Goal: Book appointment/travel/reservation: Book appointment/travel/reservation

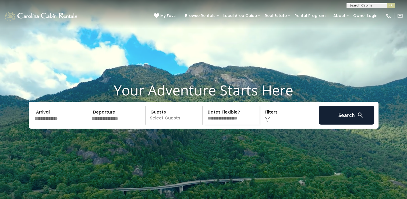
click at [50, 124] on input "text" at bounding box center [61, 114] width 56 height 19
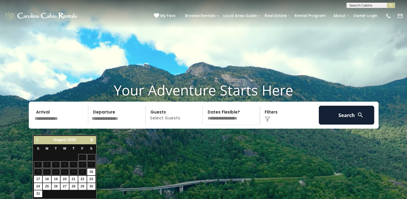
click at [92, 140] on span "Next" at bounding box center [92, 140] width 4 height 4
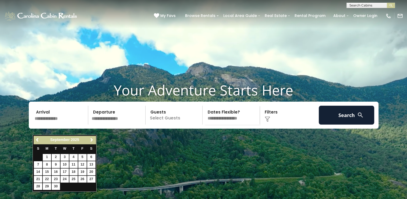
click at [93, 140] on span "Next" at bounding box center [92, 140] width 4 height 4
click at [37, 140] on span "Previous" at bounding box center [38, 140] width 4 height 4
click at [47, 185] on link "29" at bounding box center [47, 186] width 8 height 7
type input "*******"
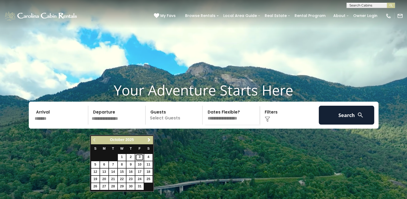
click at [140, 155] on link "3" at bounding box center [139, 157] width 8 height 7
type input "*******"
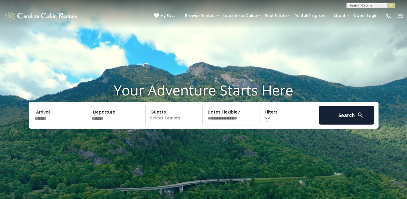
click at [181, 124] on p "Select Guests" at bounding box center [174, 114] width 55 height 19
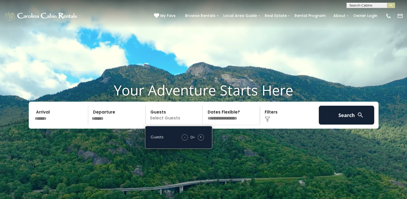
click at [201, 139] on span "+" at bounding box center [201, 136] width 2 height 5
click at [202, 140] on div "+" at bounding box center [201, 137] width 6 height 6
click at [244, 124] on select "**********" at bounding box center [231, 114] width 55 height 19
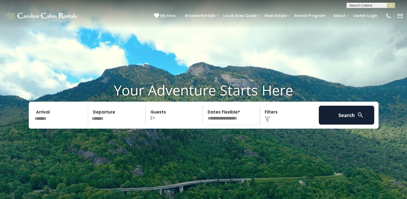
select select "*"
click at [204, 115] on select "**********" at bounding box center [231, 114] width 55 height 19
click at [283, 124] on div "Click to Choose" at bounding box center [290, 114] width 56 height 19
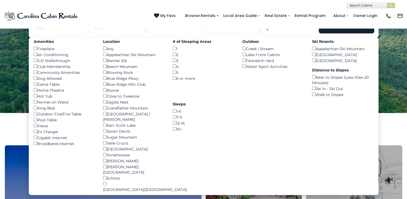
scroll to position [92, 0]
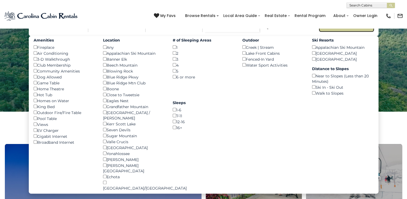
click at [353, 32] on button "Search" at bounding box center [347, 22] width 56 height 19
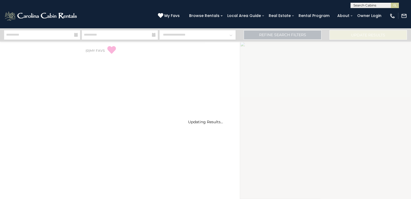
select select "*"
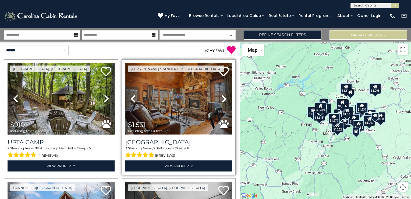
click at [163, 106] on img at bounding box center [178, 99] width 107 height 72
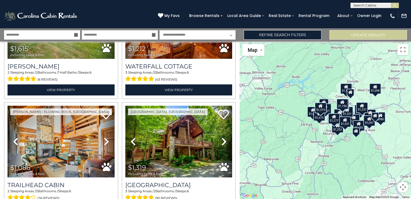
scroll to position [432, 0]
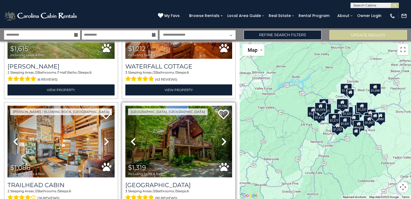
click at [176, 138] on img at bounding box center [178, 141] width 107 height 72
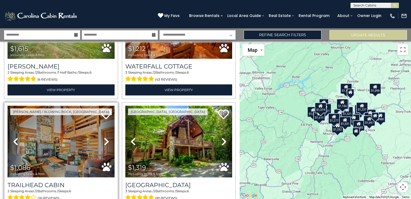
click at [80, 135] on img at bounding box center [61, 141] width 107 height 72
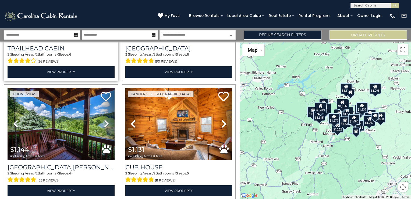
scroll to position [569, 0]
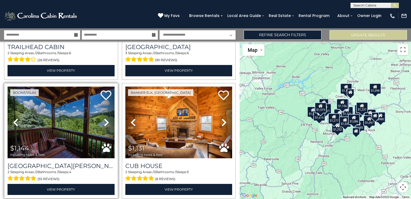
click at [72, 117] on img at bounding box center [61, 122] width 107 height 72
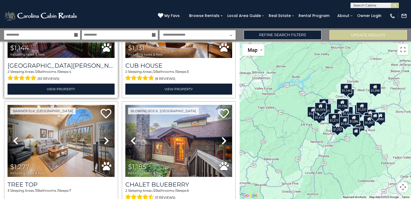
scroll to position [671, 0]
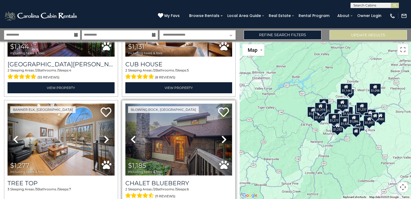
click at [185, 132] on img at bounding box center [178, 139] width 107 height 72
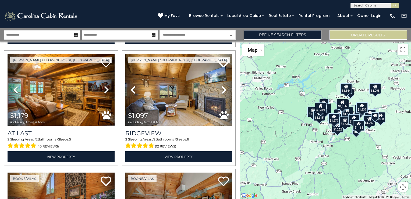
scroll to position [948, 0]
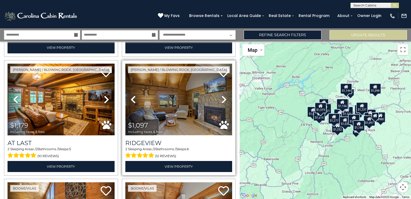
click at [175, 102] on img at bounding box center [178, 100] width 107 height 72
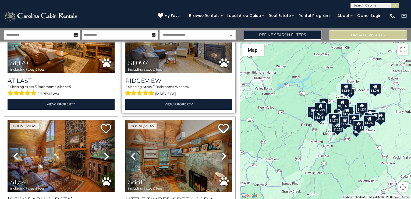
scroll to position [1018, 0]
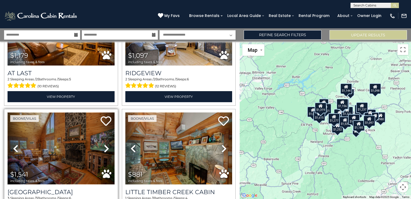
click at [65, 145] on img at bounding box center [61, 148] width 107 height 72
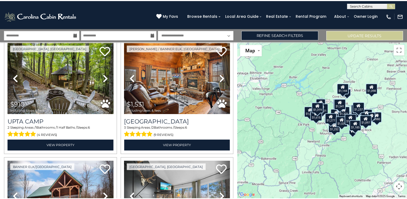
scroll to position [0, 0]
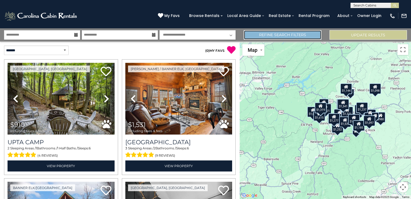
click at [287, 35] on link "Refine Search Filters" at bounding box center [283, 34] width 78 height 9
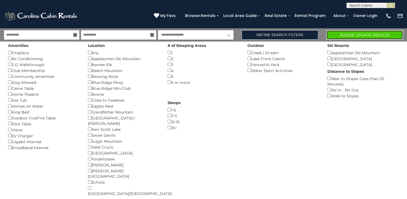
click at [360, 38] on button "Please Update Results" at bounding box center [364, 34] width 77 height 9
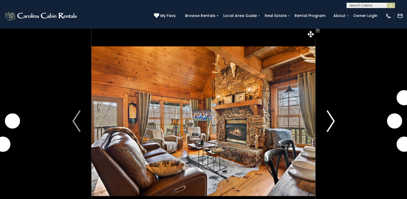
click at [333, 122] on img "Next" at bounding box center [331, 121] width 8 height 22
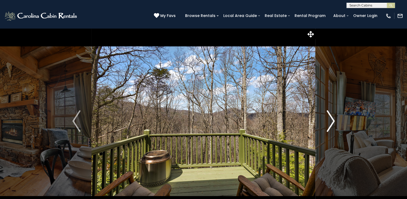
click at [333, 118] on img "Next" at bounding box center [331, 121] width 8 height 22
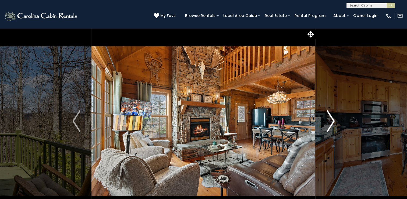
click at [333, 118] on img "Next" at bounding box center [331, 121] width 8 height 22
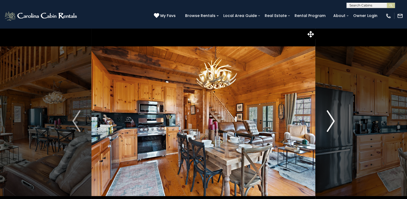
click at [333, 118] on img "Next" at bounding box center [331, 121] width 8 height 22
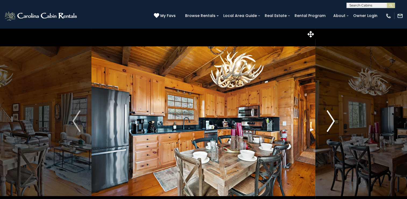
click at [338, 118] on button "Next" at bounding box center [331, 121] width 30 height 186
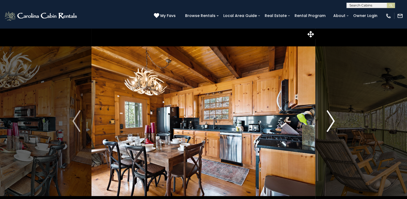
click at [328, 117] on img "Next" at bounding box center [331, 121] width 8 height 22
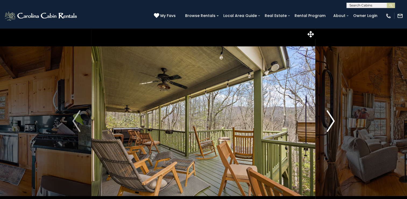
click at [333, 118] on img "Next" at bounding box center [331, 121] width 8 height 22
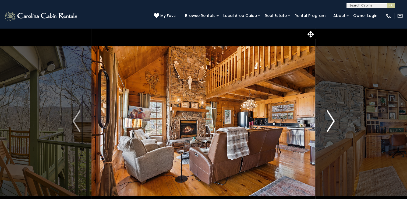
click at [333, 118] on img "Next" at bounding box center [331, 121] width 8 height 22
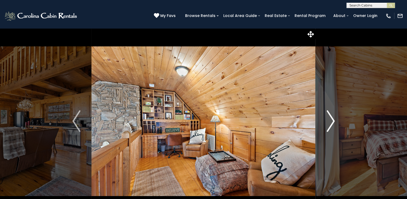
click at [333, 118] on img "Next" at bounding box center [331, 121] width 8 height 22
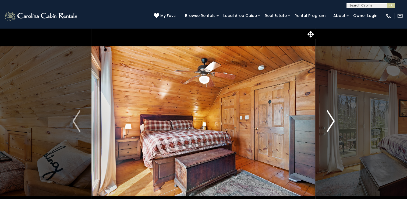
click at [333, 118] on img "Next" at bounding box center [331, 121] width 8 height 22
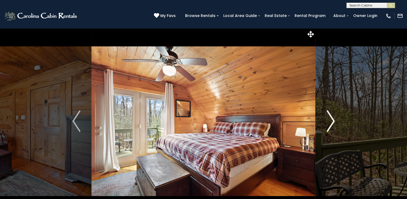
click at [333, 118] on img "Next" at bounding box center [331, 121] width 8 height 22
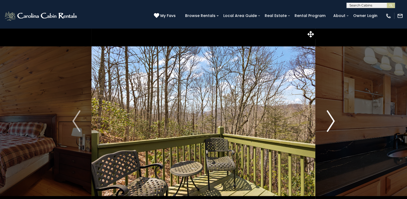
click at [333, 118] on img "Next" at bounding box center [331, 121] width 8 height 22
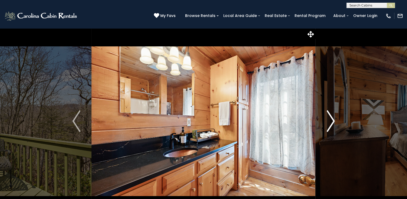
click at [333, 118] on img "Next" at bounding box center [331, 121] width 8 height 22
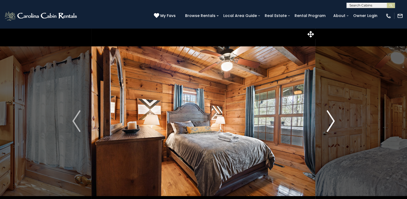
click at [333, 118] on img "Next" at bounding box center [331, 121] width 8 height 22
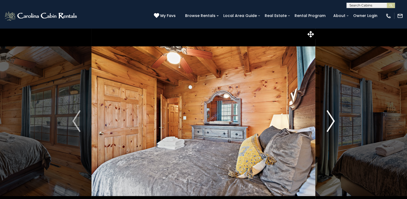
click at [333, 118] on img "Next" at bounding box center [331, 121] width 8 height 22
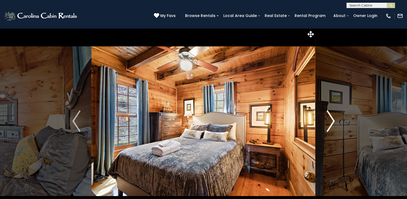
click at [333, 118] on img "Next" at bounding box center [331, 121] width 8 height 22
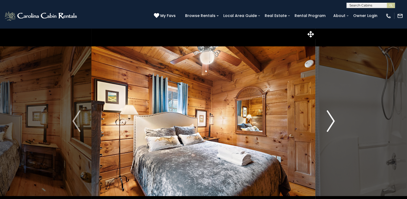
click at [333, 118] on img "Next" at bounding box center [331, 121] width 8 height 22
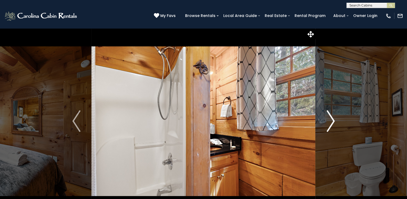
click at [333, 118] on img "Next" at bounding box center [331, 121] width 8 height 22
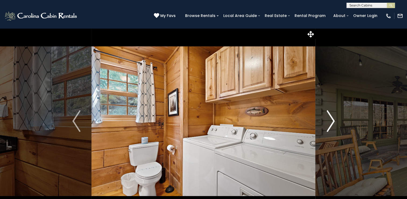
click at [333, 118] on img "Next" at bounding box center [331, 121] width 8 height 22
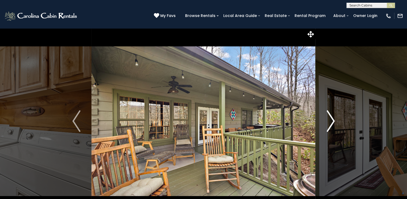
click at [325, 119] on button "Next" at bounding box center [331, 121] width 30 height 186
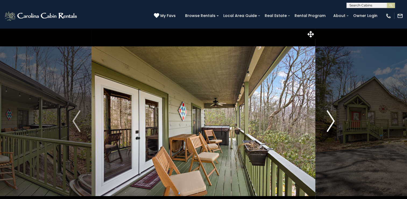
click at [330, 122] on img "Next" at bounding box center [331, 121] width 8 height 22
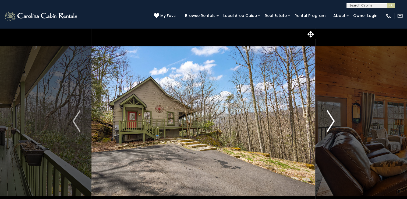
click at [336, 122] on button "Next" at bounding box center [331, 121] width 30 height 186
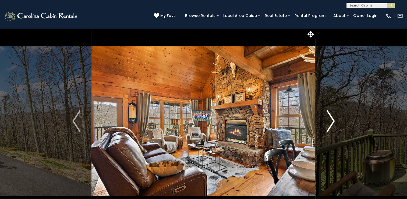
click at [321, 120] on button "Next" at bounding box center [331, 121] width 30 height 186
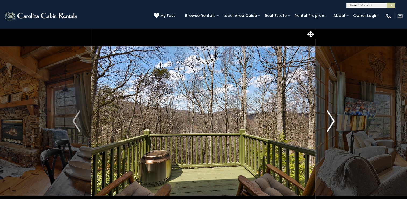
click at [321, 120] on button "Next" at bounding box center [331, 121] width 30 height 186
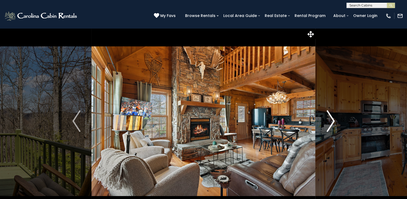
click at [325, 121] on button "Next" at bounding box center [331, 121] width 30 height 186
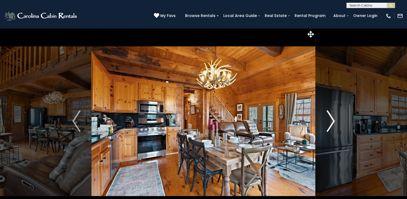
click at [330, 121] on img "Next" at bounding box center [331, 121] width 8 height 22
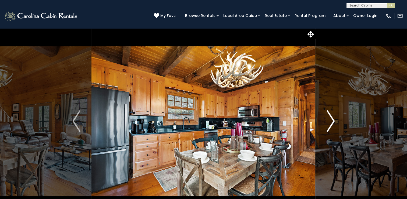
click at [327, 122] on img "Next" at bounding box center [331, 121] width 8 height 22
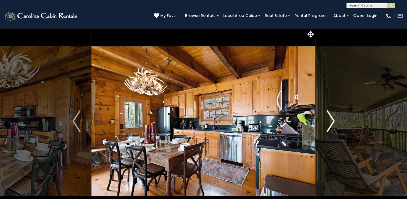
click at [329, 122] on img "Next" at bounding box center [331, 121] width 8 height 22
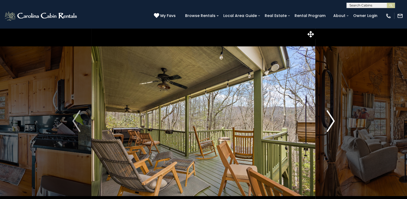
click at [329, 122] on img "Next" at bounding box center [331, 121] width 8 height 22
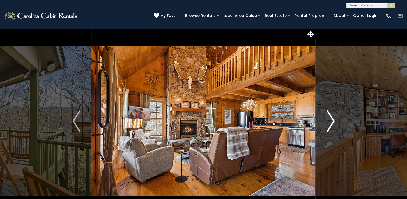
click at [325, 124] on button "Next" at bounding box center [331, 121] width 30 height 186
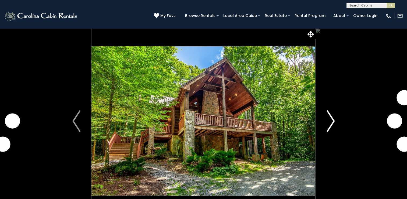
click at [330, 126] on img "Next" at bounding box center [331, 121] width 8 height 22
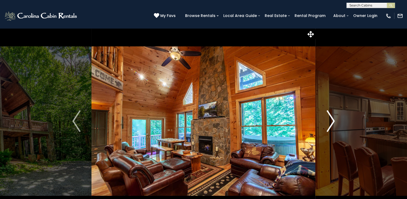
click at [329, 119] on img "Next" at bounding box center [331, 121] width 8 height 22
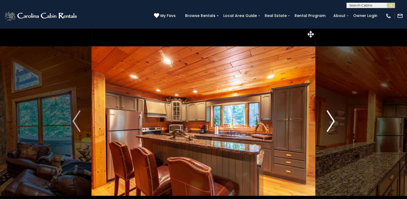
click at [329, 119] on img "Next" at bounding box center [331, 121] width 8 height 22
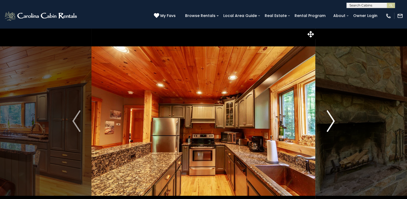
click at [329, 119] on img "Next" at bounding box center [331, 121] width 8 height 22
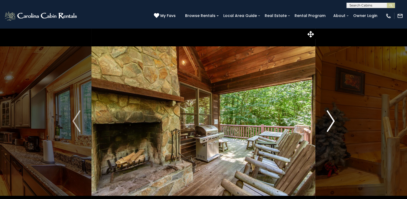
click at [329, 119] on img "Next" at bounding box center [331, 121] width 8 height 22
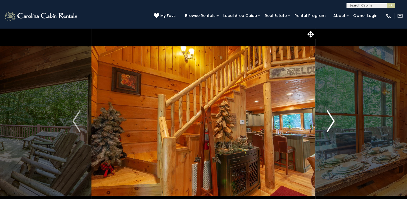
click at [334, 120] on img "Next" at bounding box center [331, 121] width 8 height 22
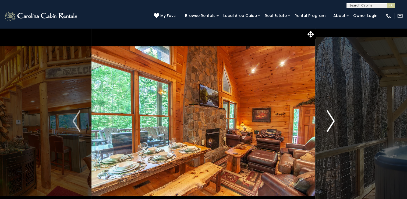
click at [328, 124] on img "Next" at bounding box center [331, 121] width 8 height 22
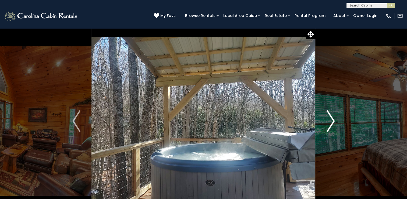
click at [329, 119] on img "Next" at bounding box center [331, 121] width 8 height 22
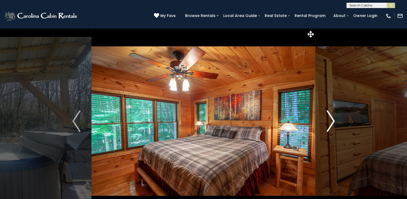
click at [329, 119] on img "Next" at bounding box center [331, 121] width 8 height 22
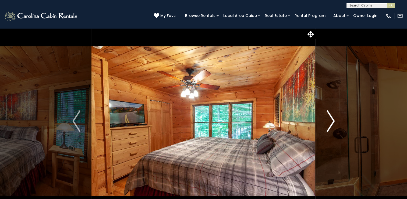
click at [329, 119] on img "Next" at bounding box center [331, 121] width 8 height 22
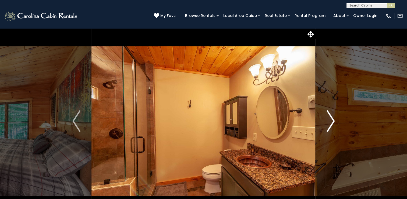
click at [329, 119] on img "Next" at bounding box center [331, 121] width 8 height 22
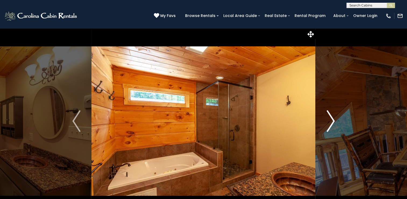
click at [329, 119] on img "Next" at bounding box center [331, 121] width 8 height 22
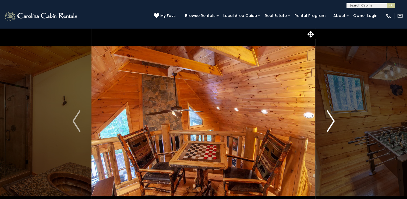
click at [329, 119] on img "Next" at bounding box center [331, 121] width 8 height 22
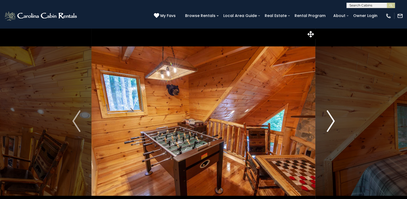
click at [329, 119] on img "Next" at bounding box center [331, 121] width 8 height 22
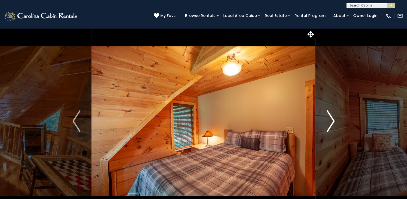
click at [329, 119] on img "Next" at bounding box center [331, 121] width 8 height 22
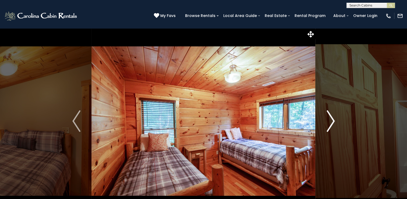
click at [329, 119] on img "Next" at bounding box center [331, 121] width 8 height 22
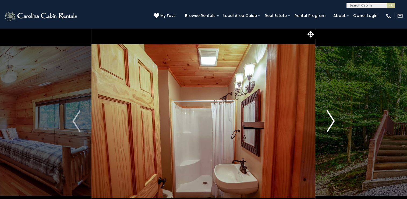
click at [326, 118] on button "Next" at bounding box center [331, 121] width 30 height 186
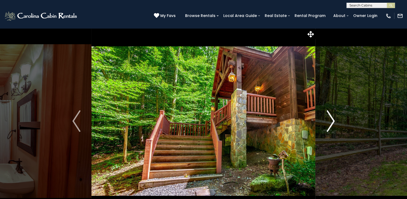
click at [326, 118] on button "Next" at bounding box center [331, 121] width 30 height 186
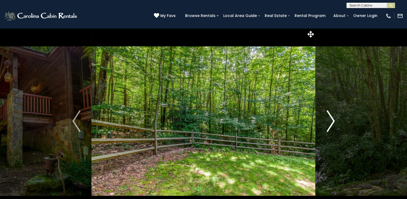
click at [328, 119] on img "Next" at bounding box center [331, 121] width 8 height 22
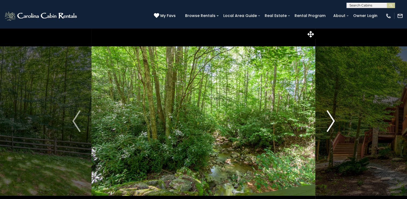
click at [331, 120] on img "Next" at bounding box center [331, 121] width 8 height 22
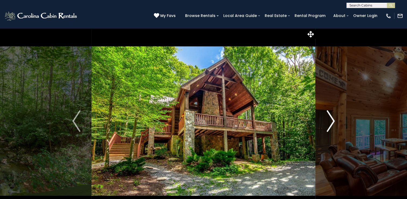
click at [331, 120] on img "Next" at bounding box center [331, 121] width 8 height 22
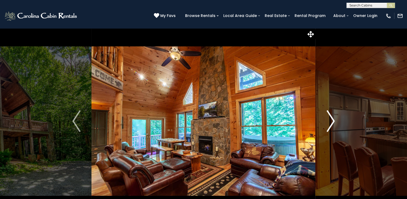
click at [329, 119] on img "Next" at bounding box center [331, 121] width 8 height 22
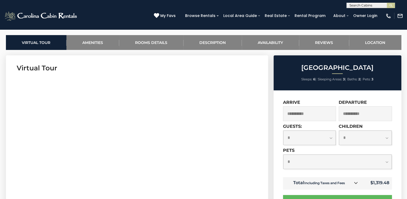
scroll to position [257, 0]
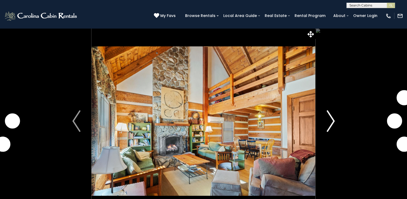
click at [329, 123] on img "Next" at bounding box center [331, 121] width 8 height 22
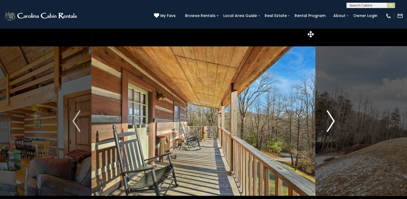
click at [329, 123] on img "Next" at bounding box center [331, 121] width 8 height 22
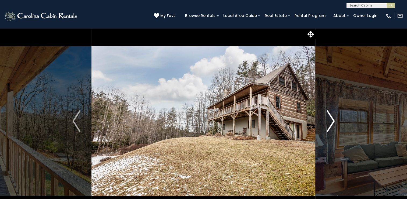
click at [331, 116] on img "Next" at bounding box center [331, 121] width 8 height 22
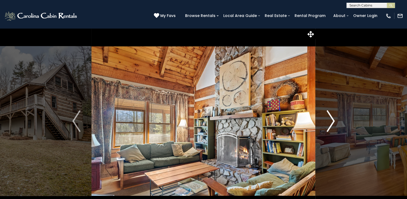
click at [323, 122] on button "Next" at bounding box center [331, 121] width 30 height 186
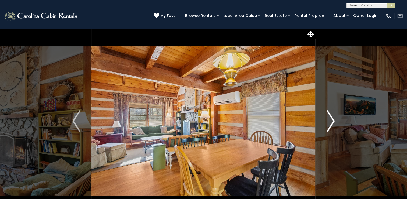
click at [329, 123] on img "Next" at bounding box center [331, 121] width 8 height 22
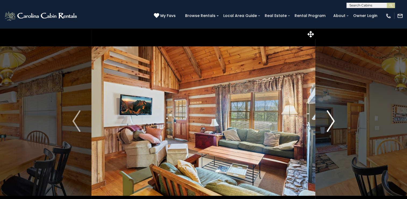
click at [329, 123] on img "Next" at bounding box center [331, 121] width 8 height 22
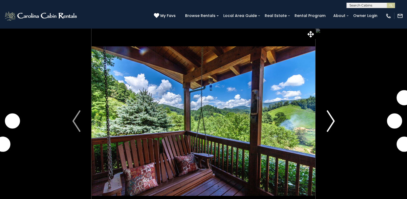
click at [331, 125] on img "Next" at bounding box center [331, 121] width 8 height 22
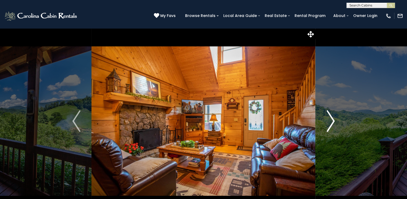
click at [330, 122] on img "Next" at bounding box center [331, 121] width 8 height 22
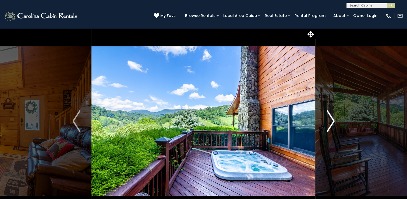
click at [330, 122] on img "Next" at bounding box center [331, 121] width 8 height 22
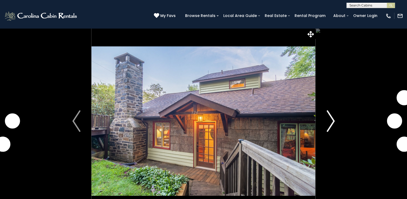
click at [330, 122] on img "Next" at bounding box center [331, 121] width 8 height 22
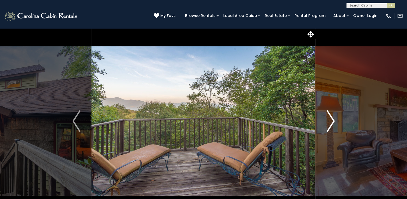
click at [330, 122] on img "Next" at bounding box center [331, 121] width 8 height 22
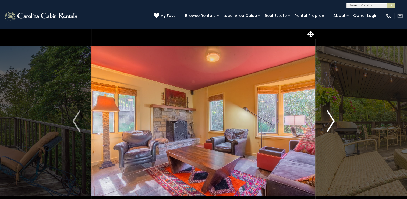
click at [330, 122] on img "Next" at bounding box center [331, 121] width 8 height 22
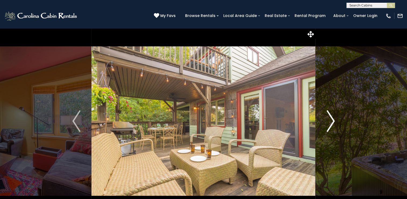
click at [324, 125] on button "Next" at bounding box center [331, 121] width 30 height 186
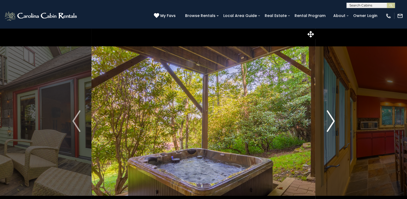
click at [329, 123] on img "Next" at bounding box center [331, 121] width 8 height 22
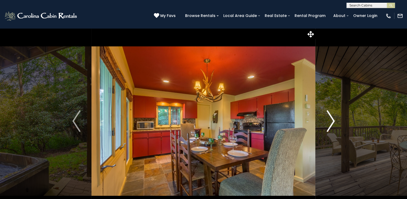
click at [326, 122] on button "Next" at bounding box center [331, 121] width 30 height 186
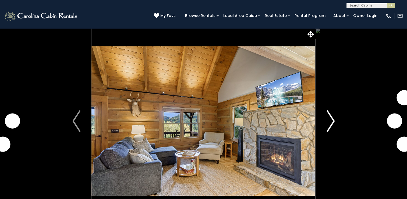
click at [330, 122] on img "Next" at bounding box center [331, 121] width 8 height 22
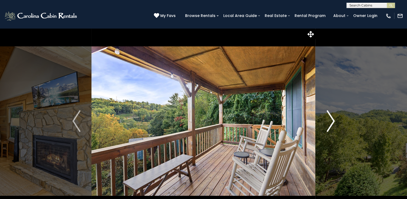
click at [330, 122] on img "Next" at bounding box center [331, 121] width 8 height 22
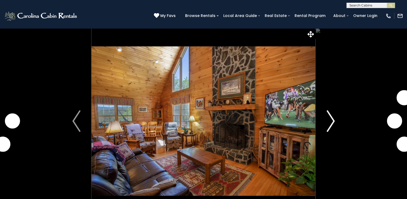
click at [329, 122] on img "Next" at bounding box center [331, 121] width 8 height 22
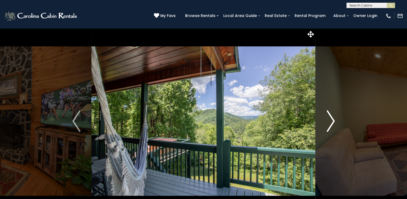
click at [336, 117] on button "Next" at bounding box center [331, 121] width 30 height 186
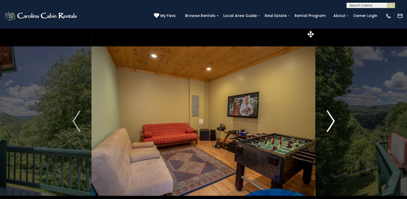
click at [336, 117] on button "Next" at bounding box center [331, 121] width 30 height 186
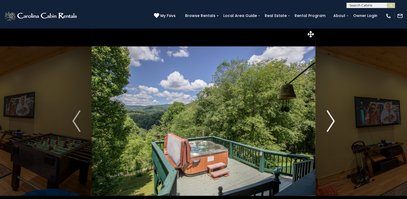
click at [336, 117] on button "Next" at bounding box center [331, 121] width 30 height 186
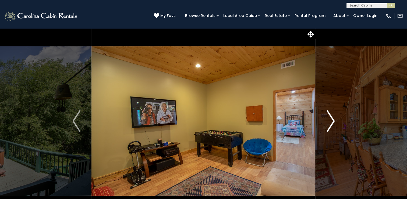
click at [336, 117] on button "Next" at bounding box center [331, 121] width 30 height 186
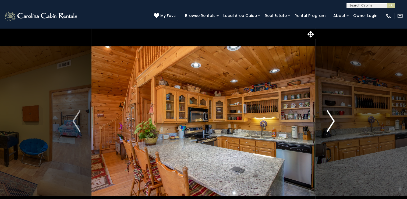
click at [330, 117] on img "Next" at bounding box center [331, 121] width 8 height 22
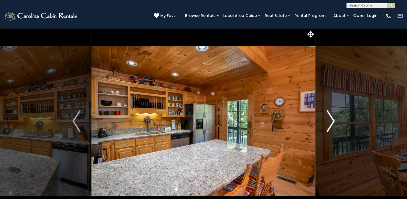
click at [329, 123] on img "Next" at bounding box center [331, 121] width 8 height 22
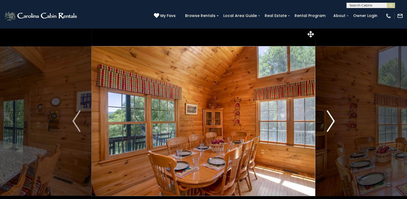
click at [329, 123] on img "Next" at bounding box center [331, 121] width 8 height 22
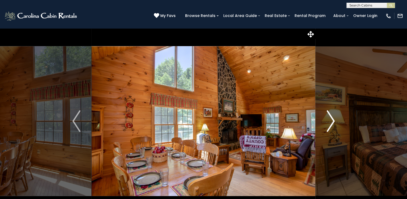
click at [333, 123] on img "Next" at bounding box center [331, 121] width 8 height 22
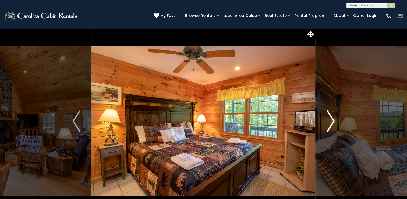
click at [331, 120] on img "Next" at bounding box center [331, 121] width 8 height 22
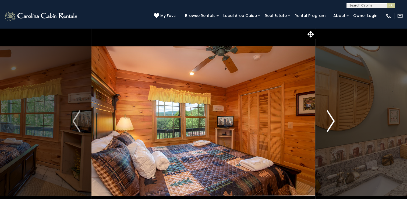
click at [331, 120] on img "Next" at bounding box center [331, 121] width 8 height 22
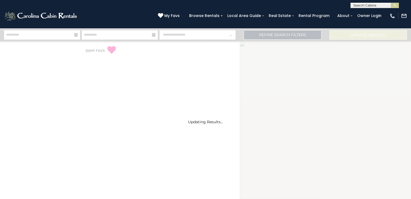
select select "*"
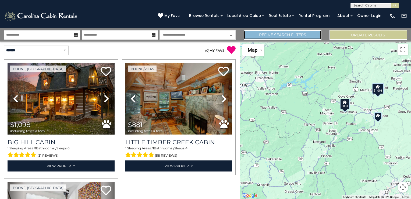
click at [272, 35] on link "Refine Search Filters" at bounding box center [283, 34] width 78 height 9
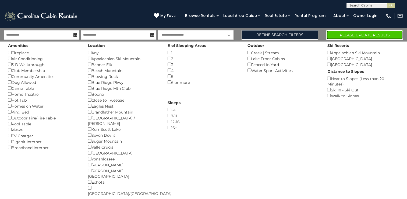
click at [350, 32] on button "Please Update Results" at bounding box center [364, 34] width 77 height 9
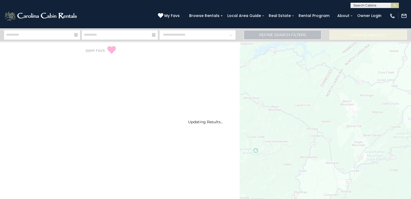
select select "*"
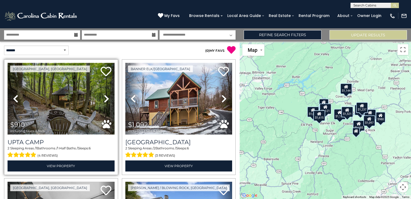
click at [66, 105] on img at bounding box center [61, 99] width 107 height 72
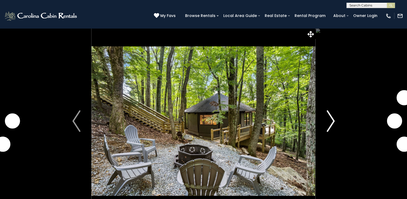
click at [331, 125] on img "Next" at bounding box center [331, 121] width 8 height 22
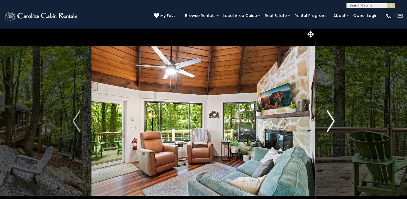
click at [329, 117] on img "Next" at bounding box center [331, 121] width 8 height 22
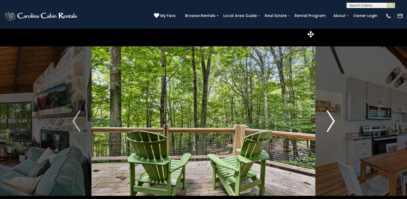
click at [329, 117] on img "Next" at bounding box center [331, 121] width 8 height 22
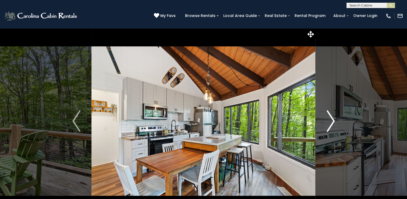
click at [329, 119] on img "Next" at bounding box center [331, 121] width 8 height 22
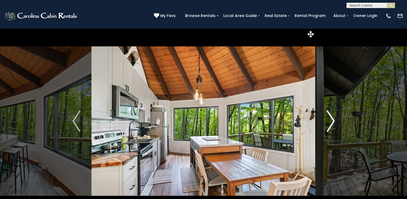
click at [329, 119] on img "Next" at bounding box center [331, 121] width 8 height 22
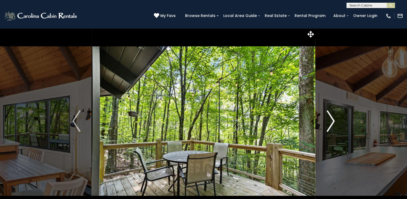
click at [327, 121] on img "Next" at bounding box center [331, 121] width 8 height 22
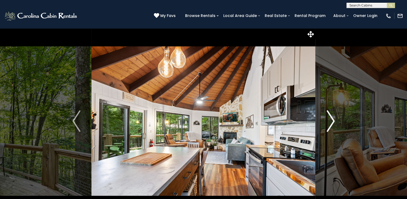
click at [327, 121] on img "Next" at bounding box center [331, 121] width 8 height 22
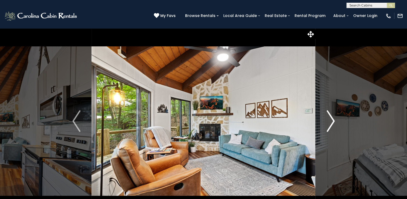
click at [330, 122] on img "Next" at bounding box center [331, 121] width 8 height 22
